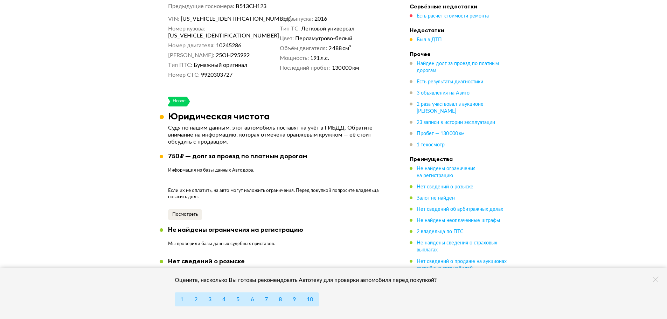
scroll to position [245, 0]
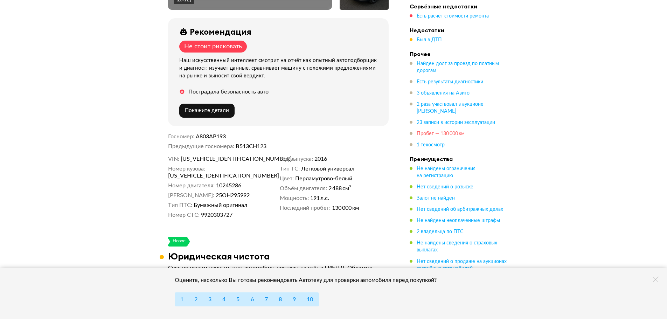
click at [438, 133] on span "Пробег — 130 000 км" at bounding box center [441, 133] width 48 height 5
click at [228, 192] on span "25ОН295992" at bounding box center [233, 195] width 34 height 7
click at [221, 211] on span "9920303727" at bounding box center [217, 214] width 32 height 7
copy span "9920303727"
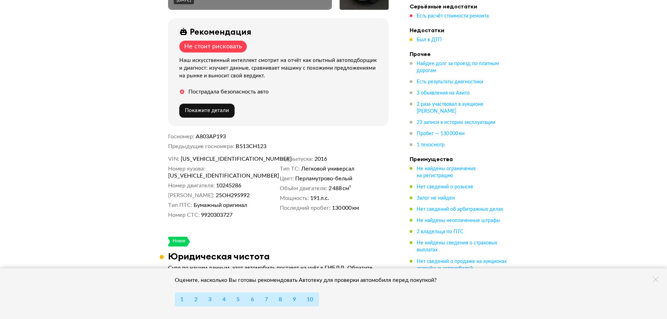
click at [244, 144] on dd "В513СН123" at bounding box center [312, 146] width 153 height 7
copy dd "В513СН123"
click at [213, 134] on span "А803АР193" at bounding box center [211, 137] width 30 height 6
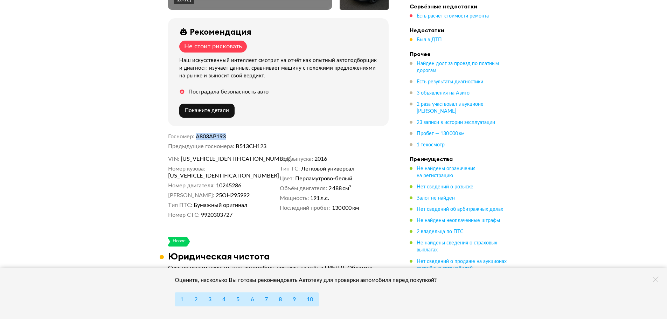
copy span "А803АР193"
click at [219, 155] on span "[US_VEHICLE_IDENTIFICATION_NUMBER]" at bounding box center [221, 158] width 81 height 7
copy span "[US_VEHICLE_IDENTIFICATION_NUMBER]"
click at [227, 182] on span "10245286" at bounding box center [228, 185] width 25 height 7
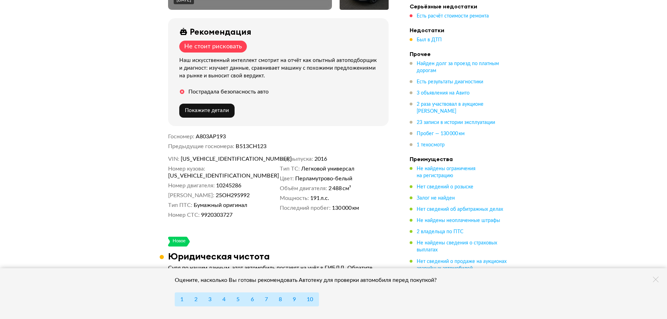
click at [219, 211] on span "9920303727" at bounding box center [217, 214] width 32 height 7
copy span "9920303727"
click at [227, 172] on span "[US_VEHICLE_IDENTIFICATION_NUMBER]" at bounding box center [208, 175] width 81 height 7
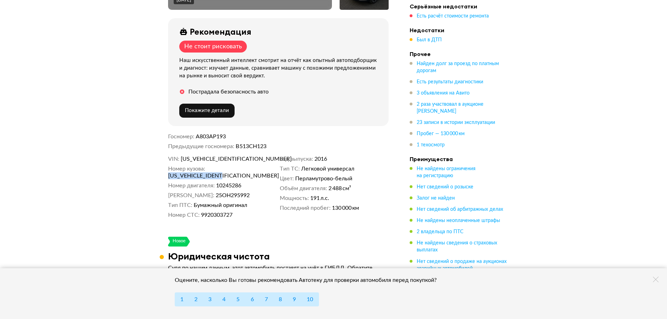
copy span "[US_VEHICLE_IDENTIFICATION_NUMBER]"
click at [200, 161] on div "VIN [US_VEHICLE_IDENTIFICATION_NUMBER] Номер кузова [US_VEHICLE_IDENTIFICATION_…" at bounding box center [278, 186] width 221 height 63
click at [200, 155] on span "[US_VEHICLE_IDENTIFICATION_NUMBER]" at bounding box center [221, 158] width 81 height 7
copy span "[US_VEHICLE_IDENTIFICATION_NUMBER]"
